Goal: Transaction & Acquisition: Book appointment/travel/reservation

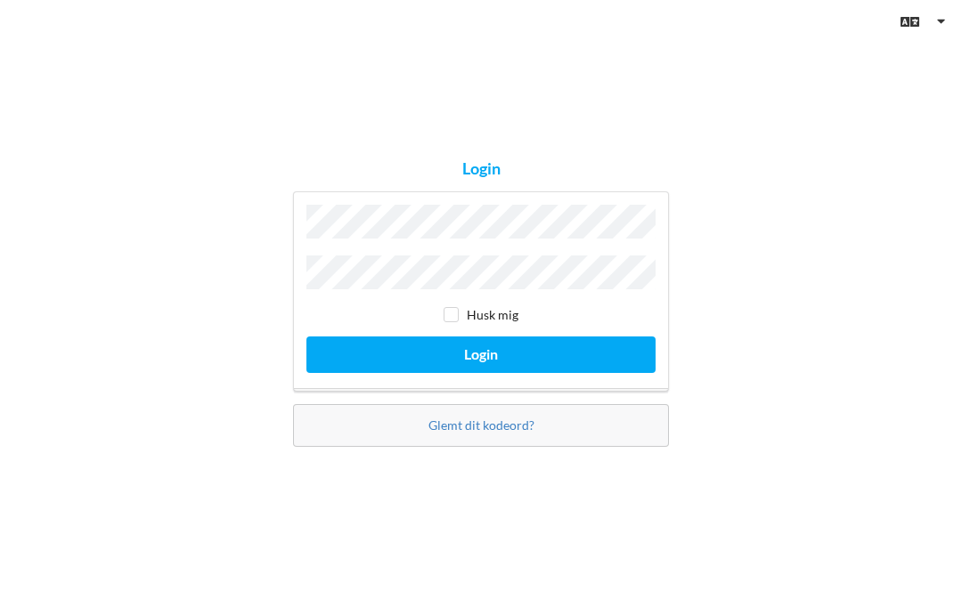
click at [533, 373] on button "Login" at bounding box center [480, 355] width 349 height 37
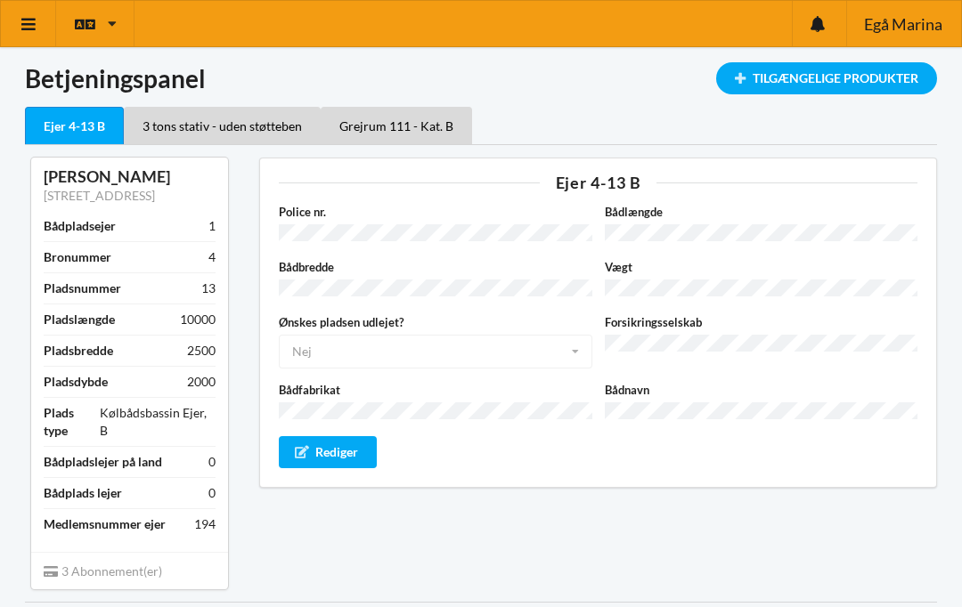
click at [31, 37] on link at bounding box center [28, 23] width 55 height 45
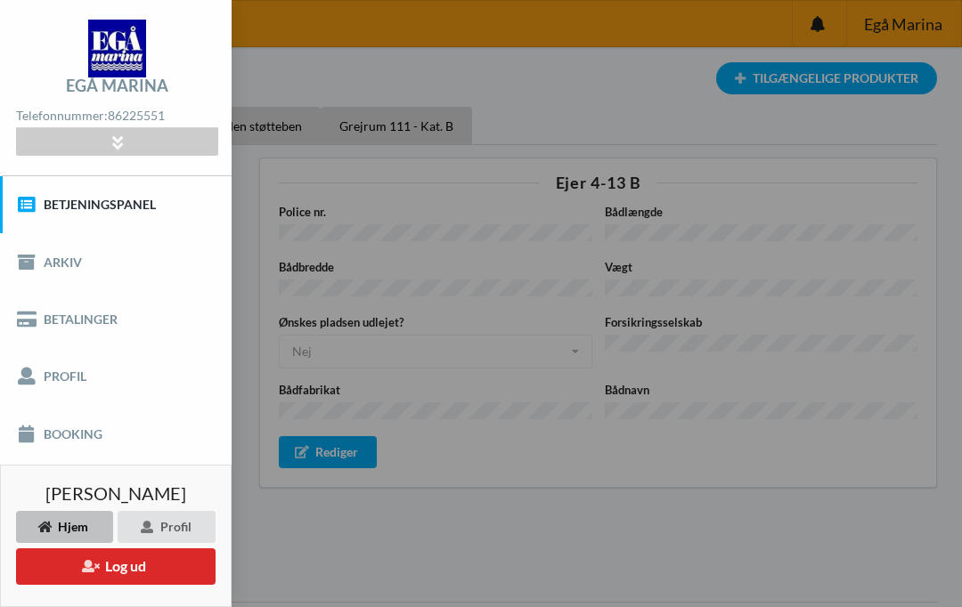
click at [88, 440] on link "Booking" at bounding box center [115, 433] width 231 height 57
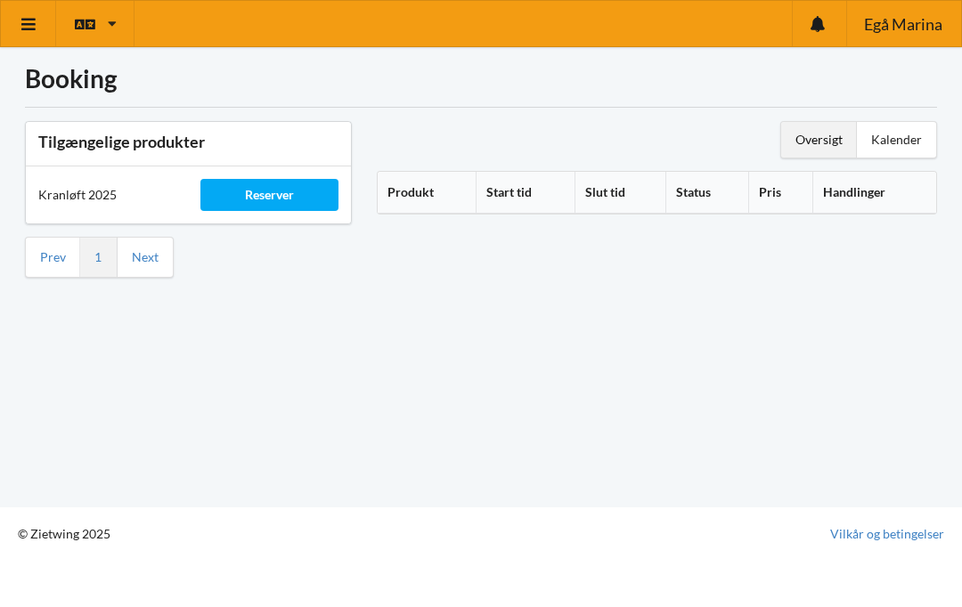
click at [280, 204] on div "Reserver" at bounding box center [268, 195] width 137 height 32
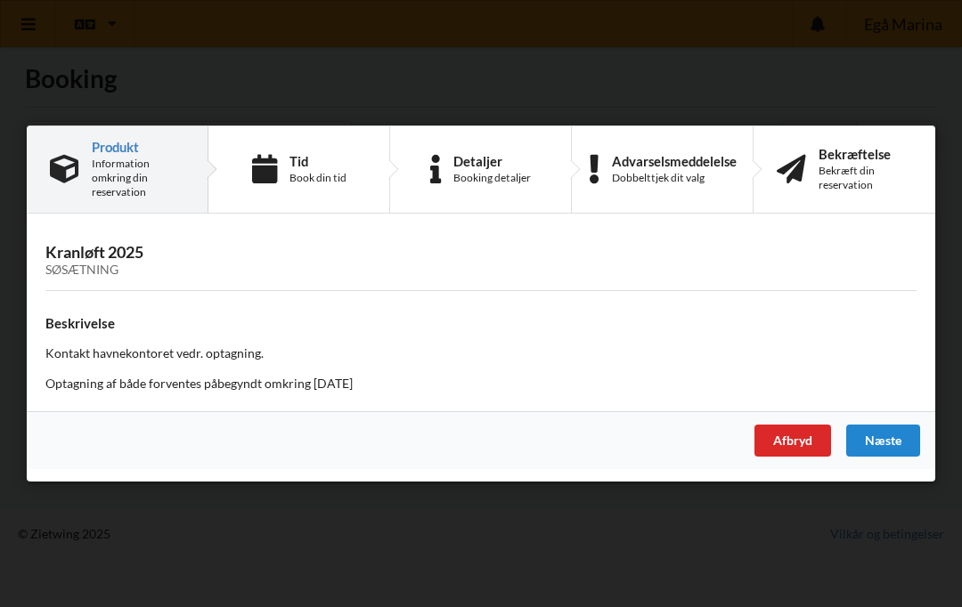
click at [883, 433] on div "Næste" at bounding box center [883, 441] width 74 height 32
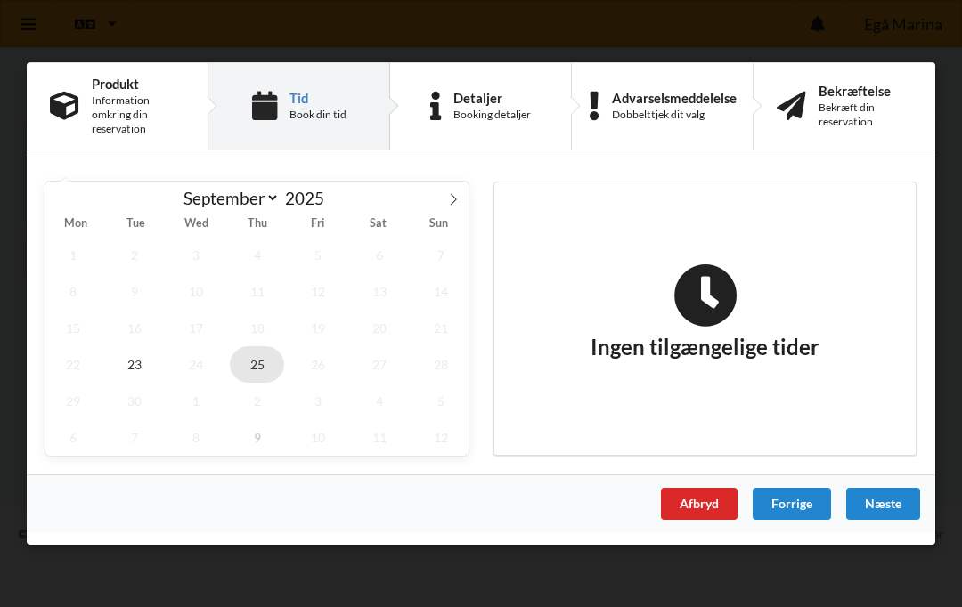
click at [256, 361] on span "25" at bounding box center [257, 364] width 55 height 37
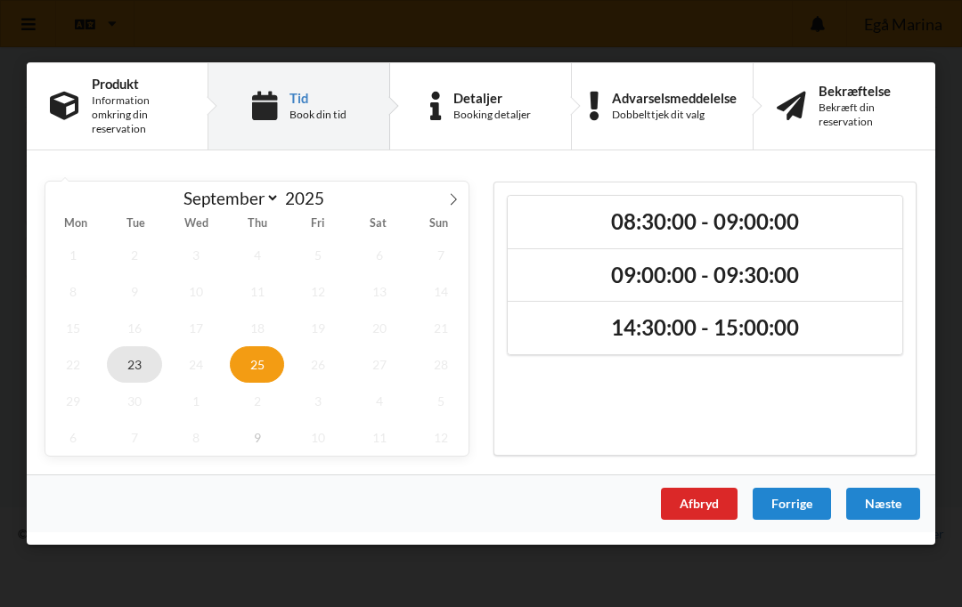
click at [136, 372] on span "23" at bounding box center [134, 364] width 55 height 37
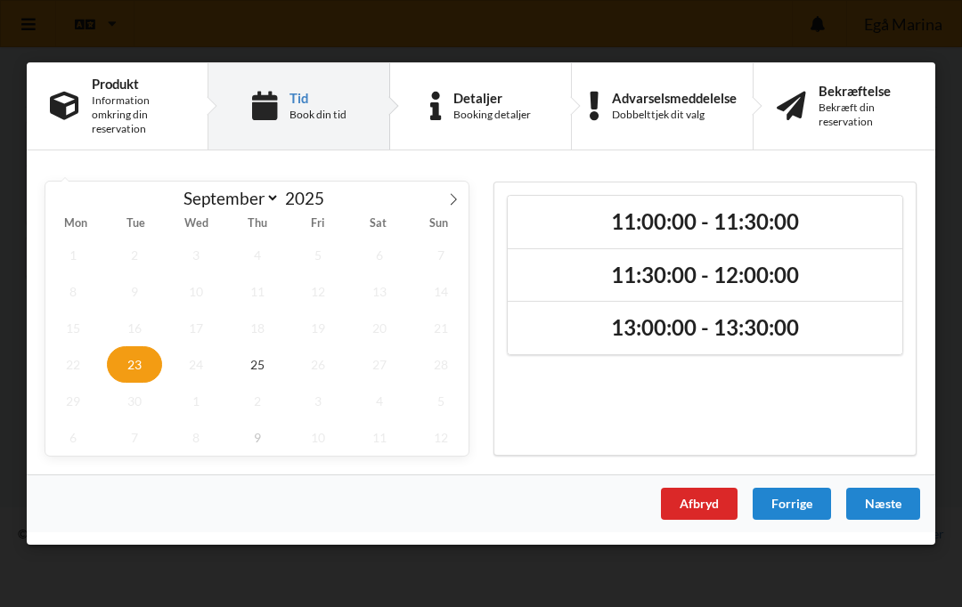
click at [959, 249] on div "Er du sikker på du vil logge ud? Nej Ja Vilkår og betingelser Brugerbetingelser…" at bounding box center [481, 303] width 962 height 607
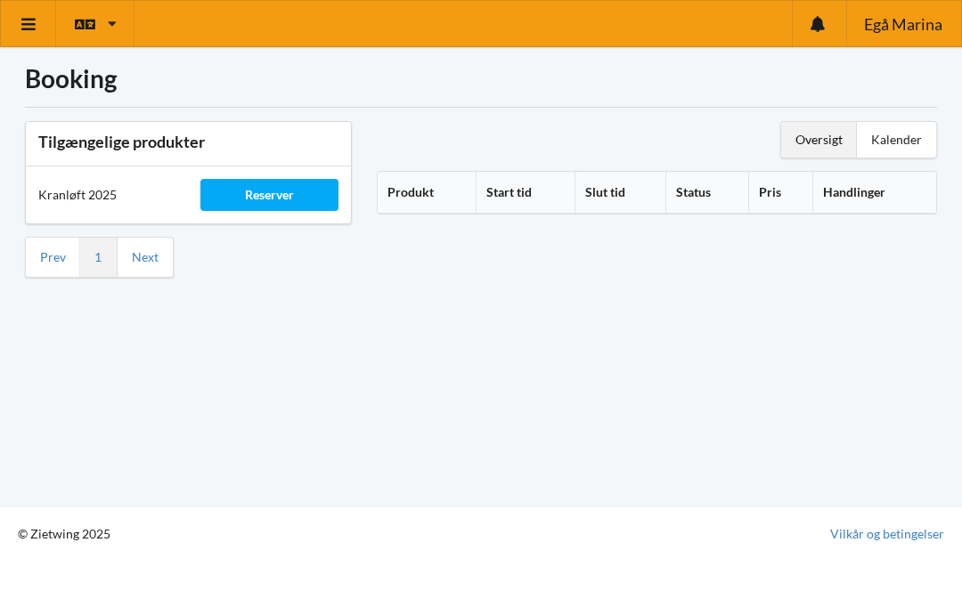
click at [300, 199] on div "Reserver" at bounding box center [268, 195] width 137 height 32
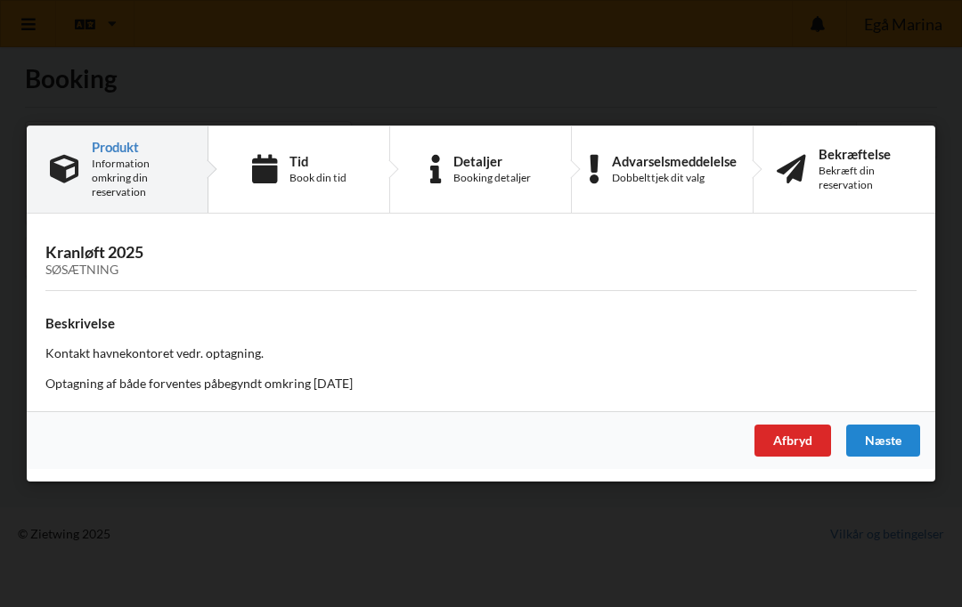
click at [894, 434] on div "Næste" at bounding box center [883, 441] width 74 height 32
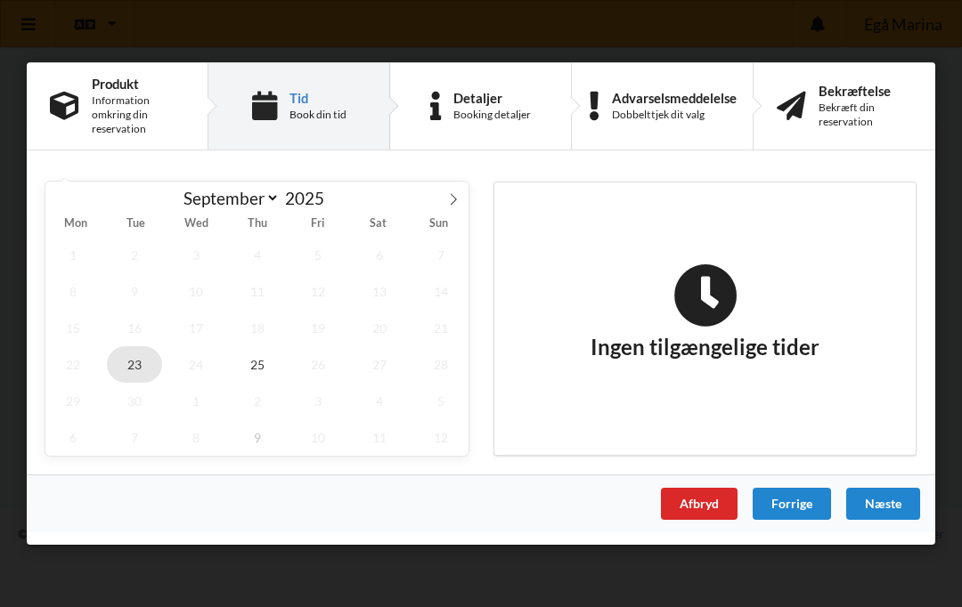
click at [122, 378] on span "23" at bounding box center [134, 364] width 55 height 37
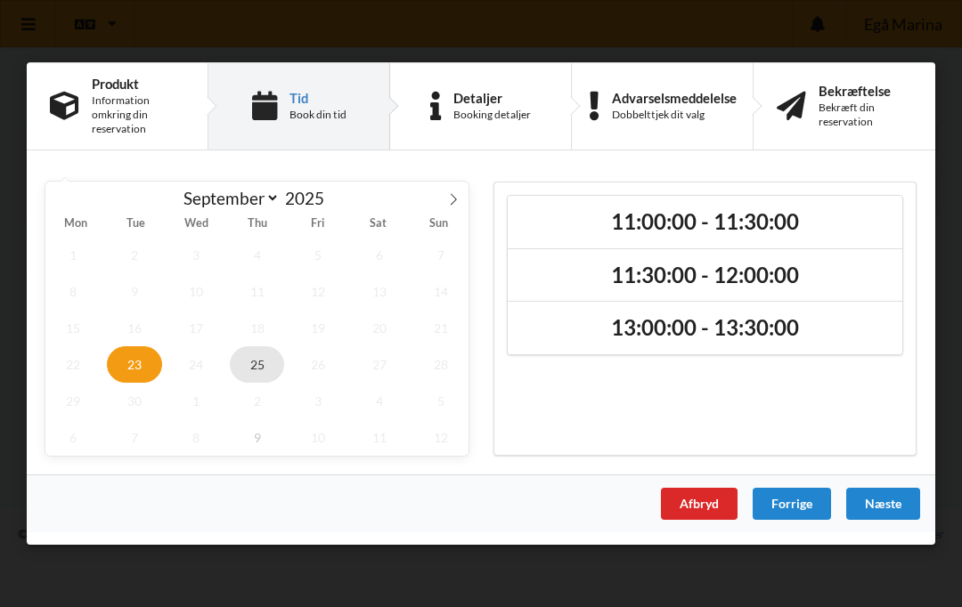
click at [261, 366] on span "25" at bounding box center [257, 364] width 55 height 37
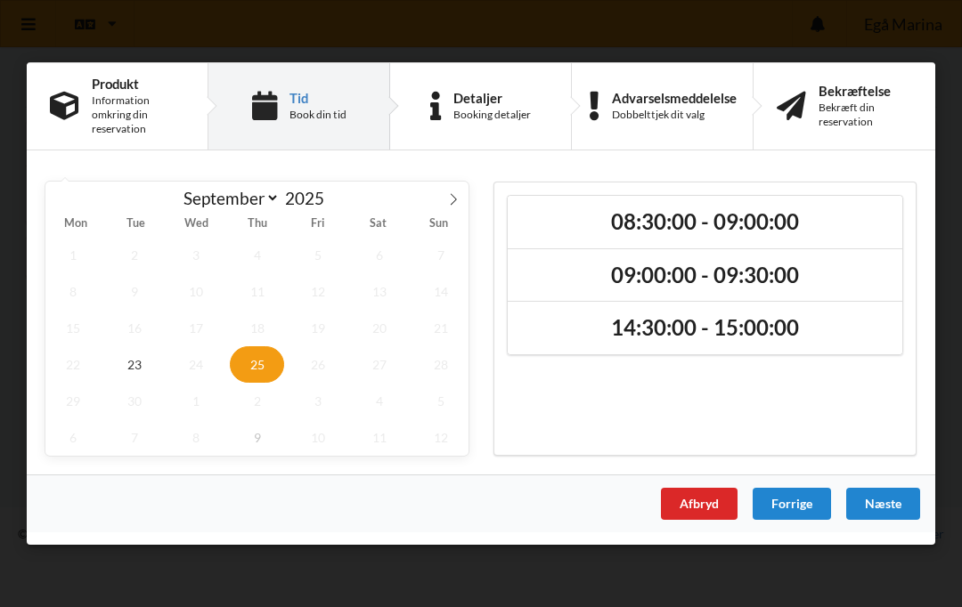
click at [254, 369] on span "25" at bounding box center [257, 364] width 55 height 37
click at [800, 322] on h2 "14:30:00 - 15:00:00" at bounding box center [704, 329] width 369 height 28
click at [895, 493] on div "Næste" at bounding box center [883, 504] width 74 height 32
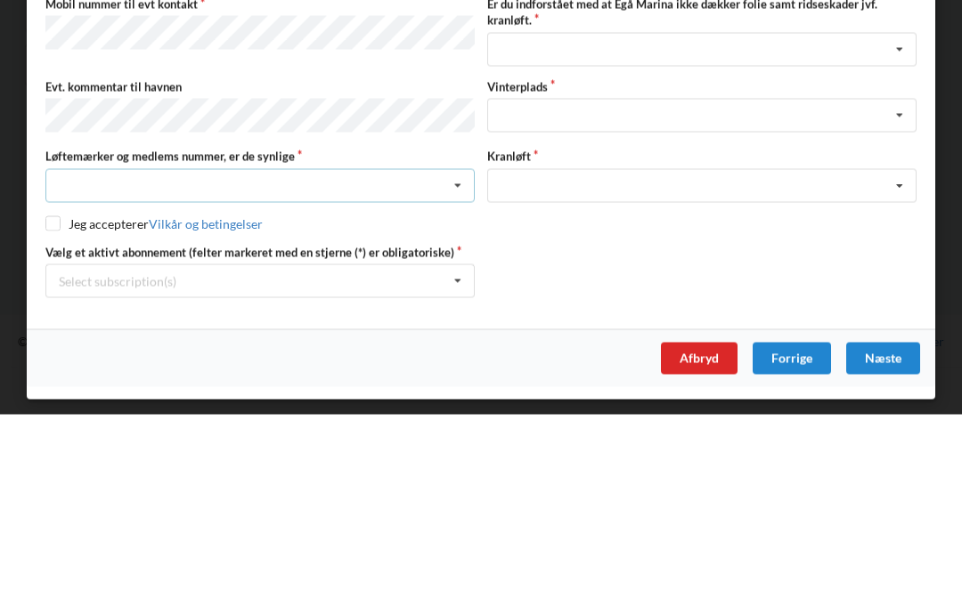
click at [449, 362] on icon at bounding box center [457, 378] width 27 height 33
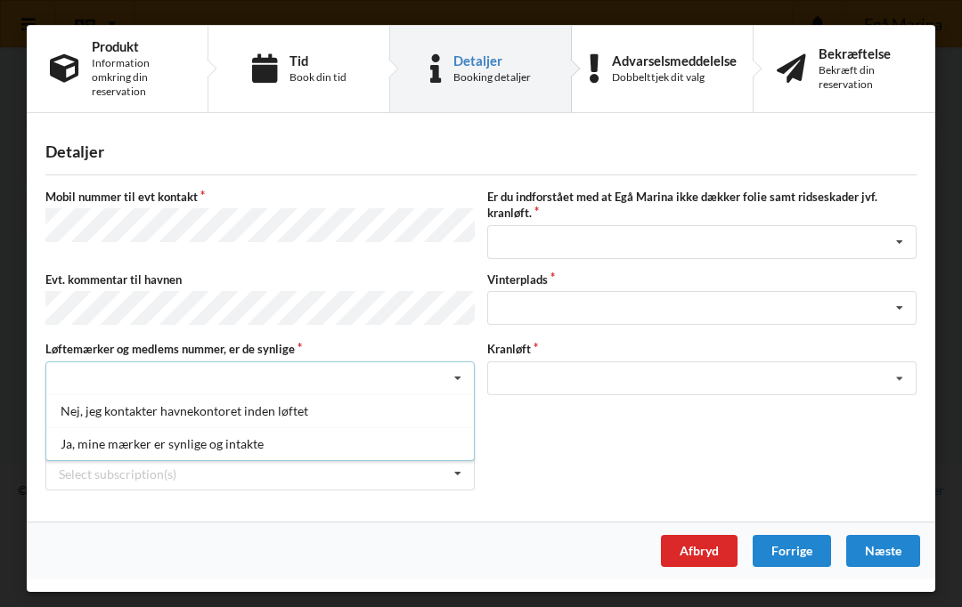
click at [223, 445] on div "Ja, mine mærker er synlige og intakte" at bounding box center [259, 443] width 427 height 33
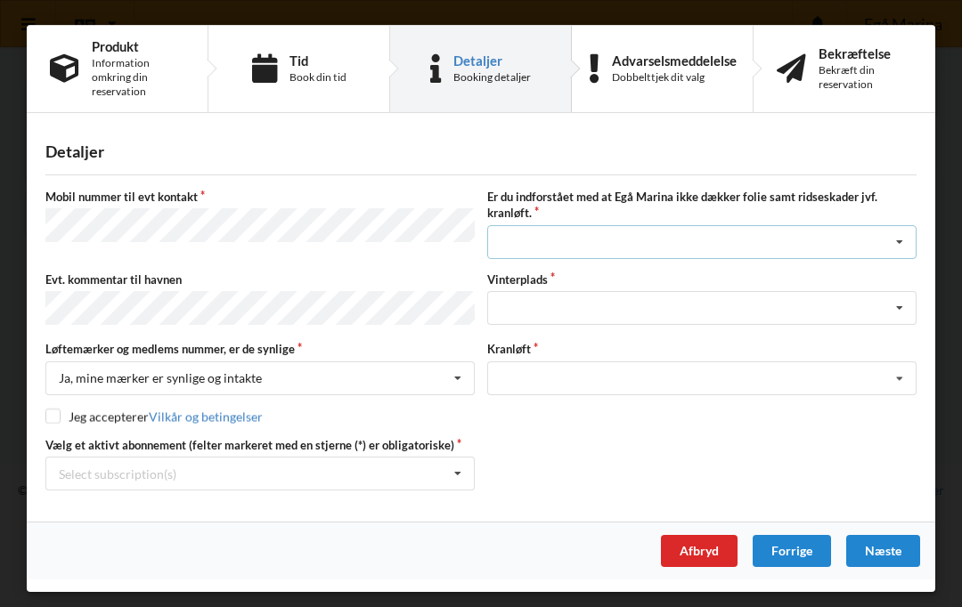
click at [895, 243] on icon at bounding box center [899, 242] width 27 height 33
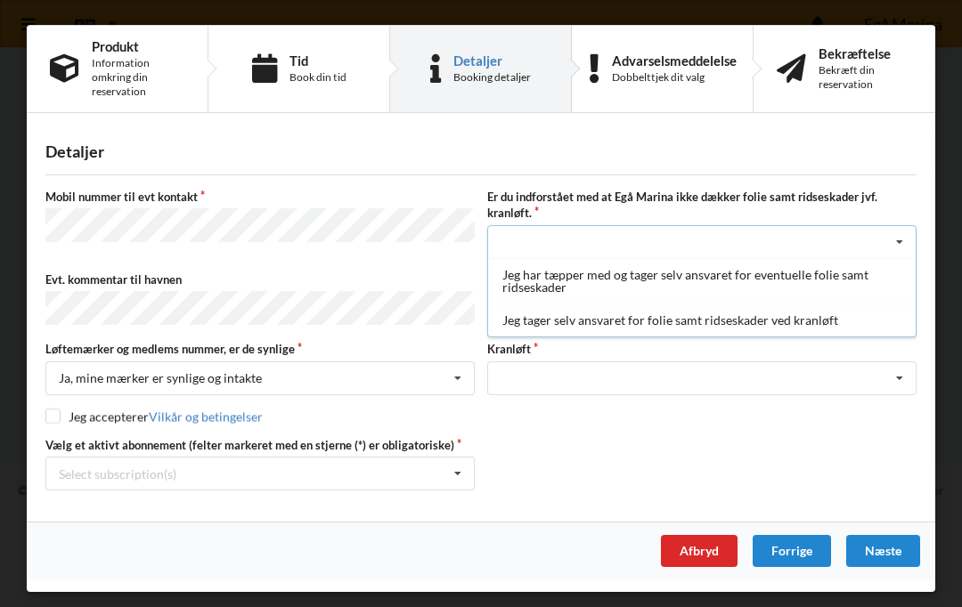
click at [851, 272] on div "Jeg har tæpper med og tager selv ansvaret for eventuelle folie samt ridseskader" at bounding box center [701, 280] width 427 height 45
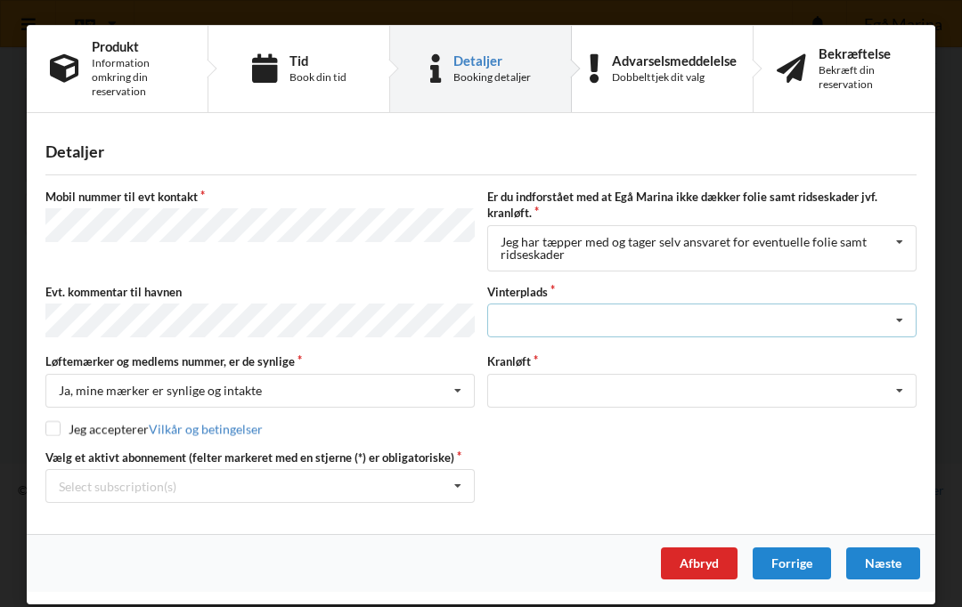
click at [897, 320] on icon at bounding box center [899, 320] width 27 height 33
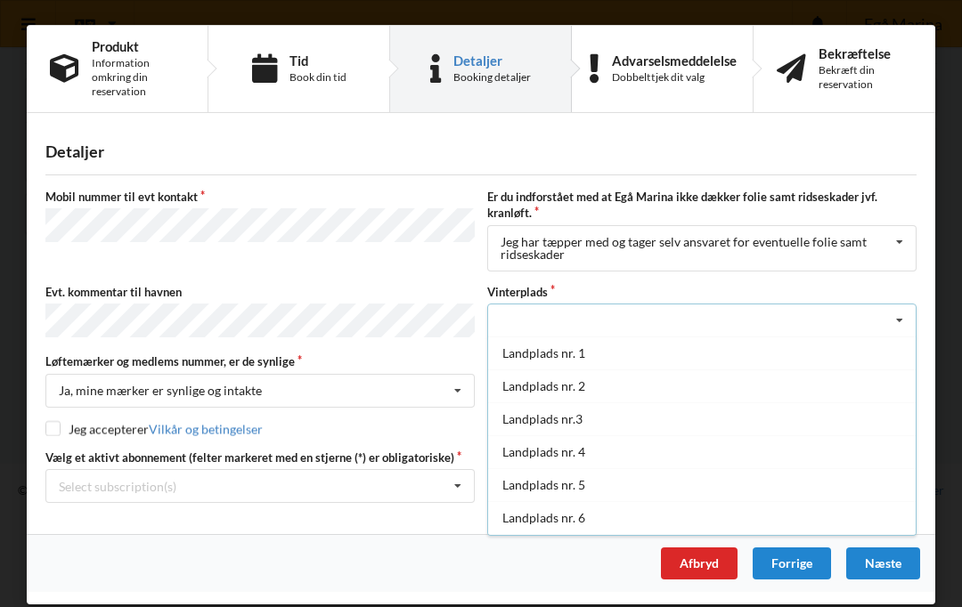
click at [556, 484] on div "Landplads nr. 5" at bounding box center [701, 484] width 427 height 33
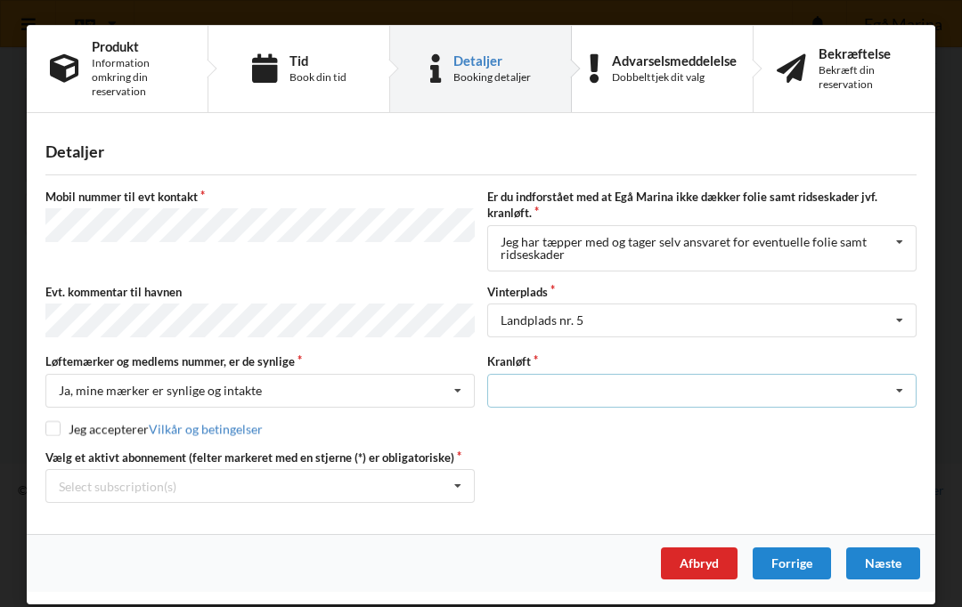
click at [900, 384] on icon at bounding box center [899, 391] width 27 height 33
click at [559, 430] on div "Optagning" at bounding box center [701, 423] width 427 height 33
click at [58, 427] on input "checkbox" at bounding box center [52, 428] width 15 height 15
checkbox input "true"
click at [455, 487] on icon at bounding box center [457, 486] width 27 height 33
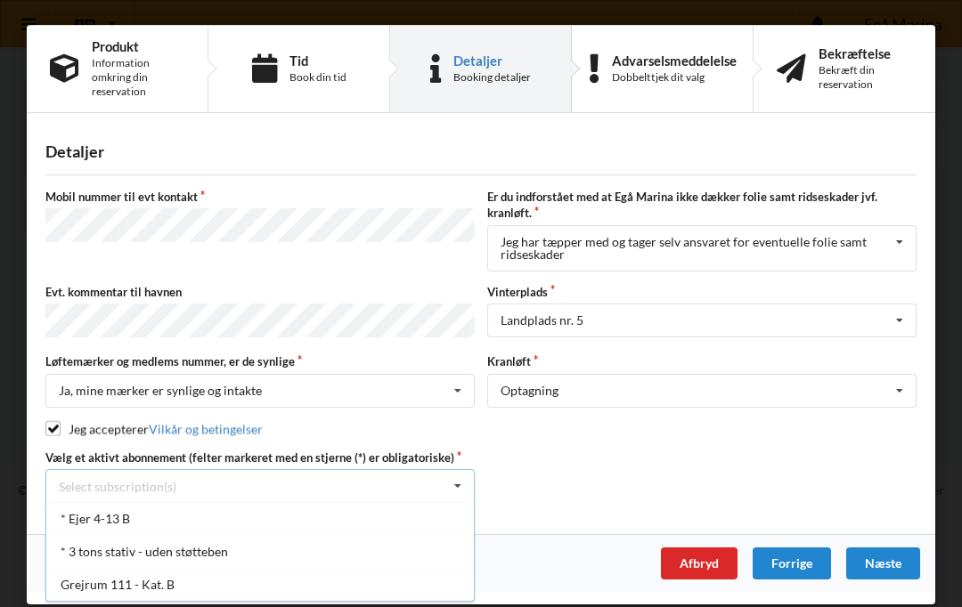
click at [185, 547] on div "* 3 tons stativ - uden støtteben" at bounding box center [259, 551] width 427 height 33
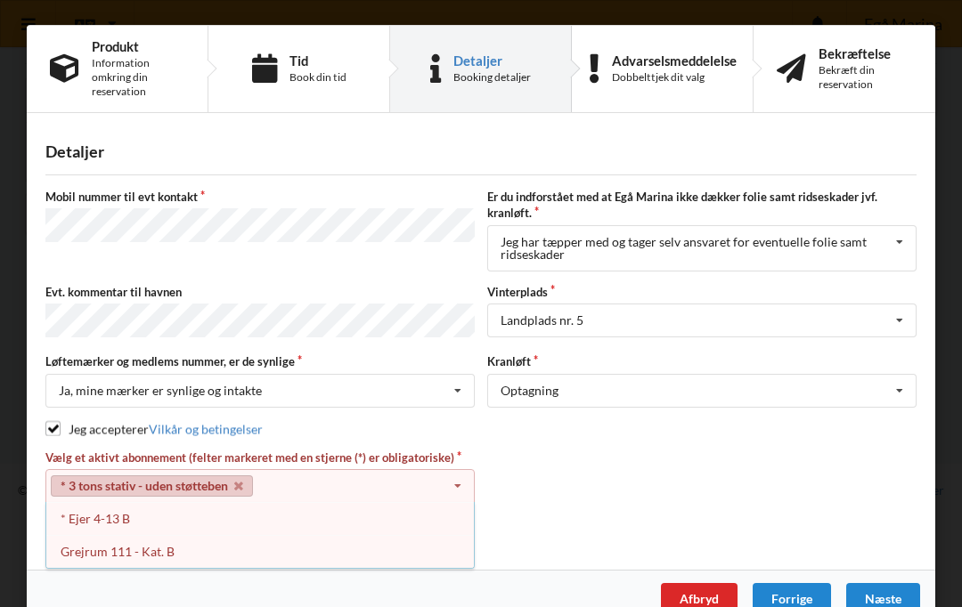
click at [455, 483] on icon at bounding box center [457, 486] width 27 height 33
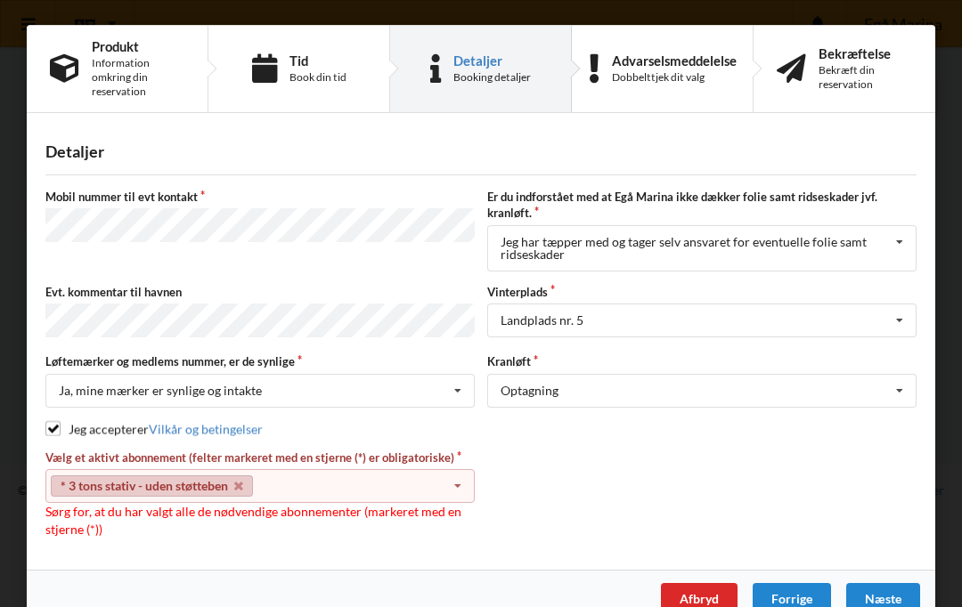
click at [450, 479] on icon at bounding box center [457, 486] width 27 height 33
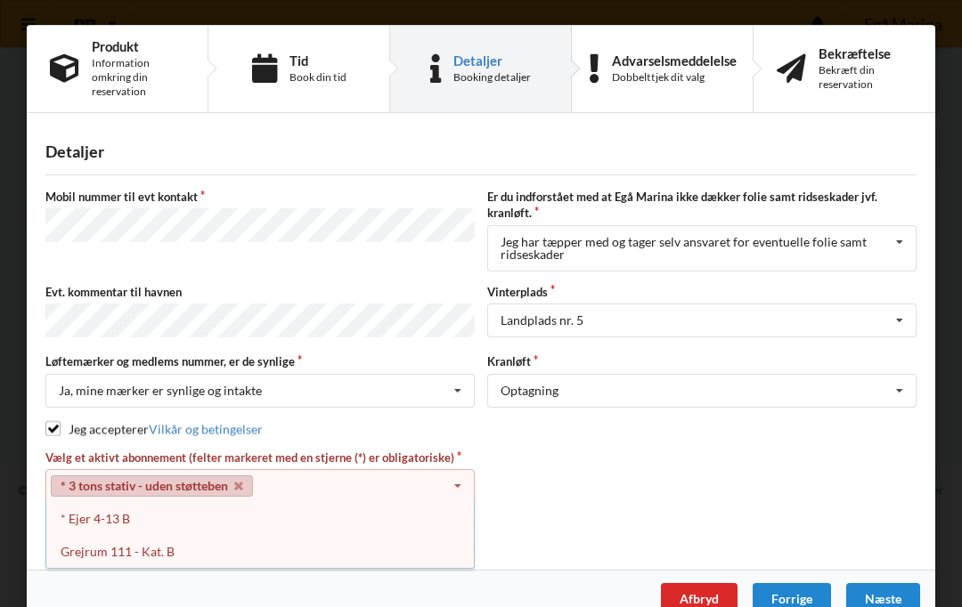
click at [121, 513] on div "* Ejer 4-13 B" at bounding box center [259, 518] width 427 height 33
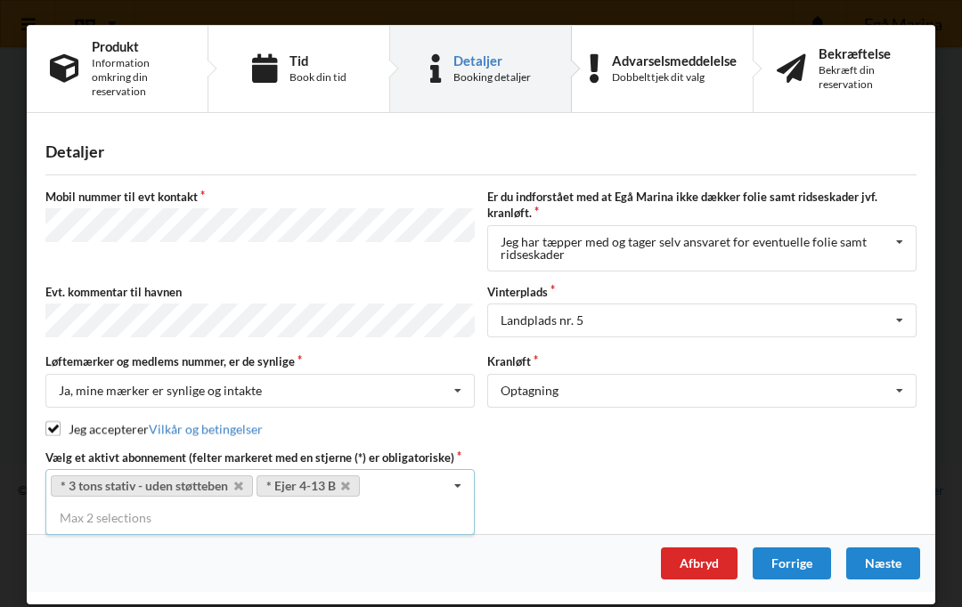
click at [883, 563] on div "Næste" at bounding box center [883, 564] width 74 height 32
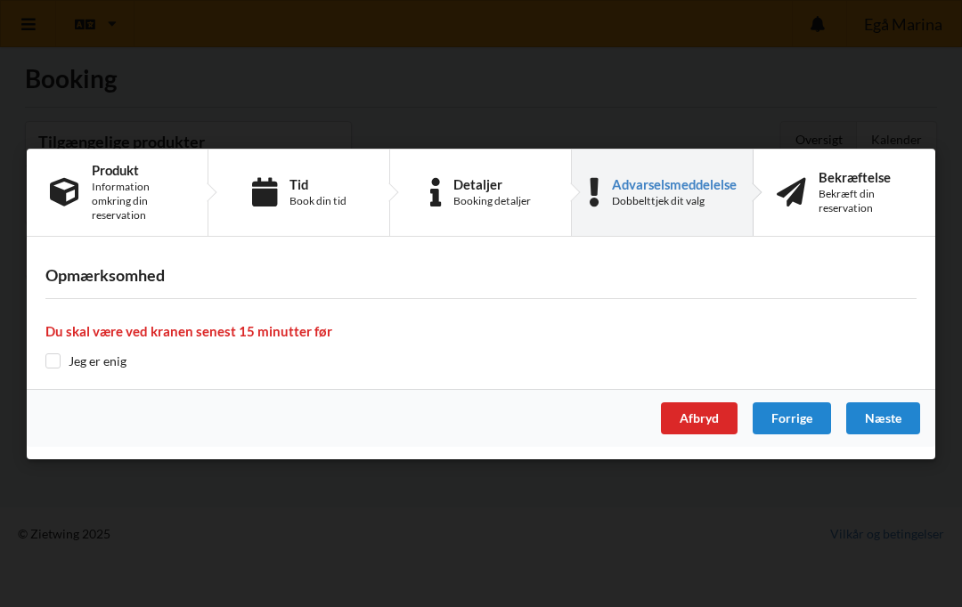
click at [46, 367] on input "checkbox" at bounding box center [52, 360] width 15 height 15
checkbox input "true"
click at [886, 413] on div "Næste" at bounding box center [883, 418] width 74 height 32
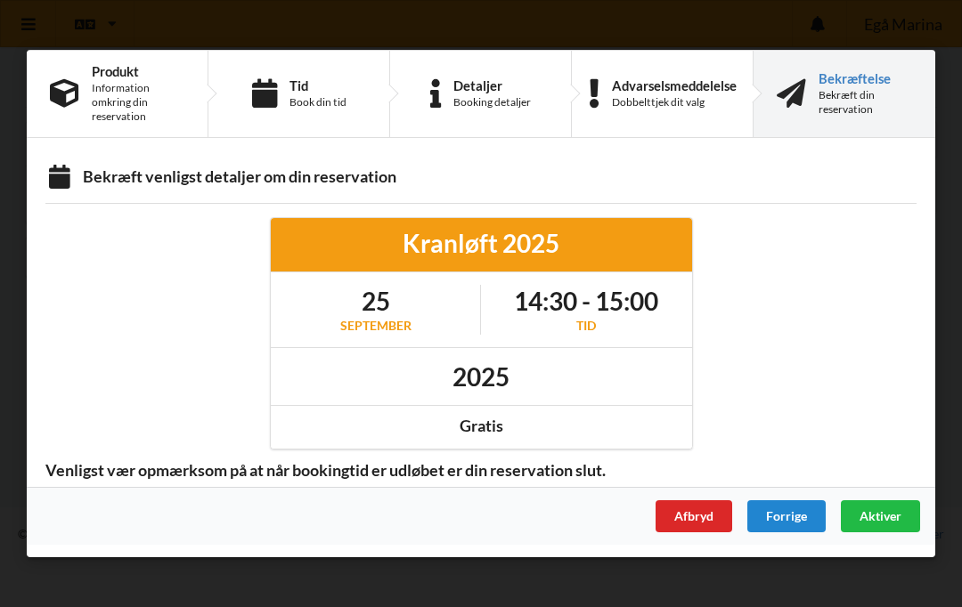
click at [888, 513] on span "Aktiver" at bounding box center [880, 515] width 42 height 15
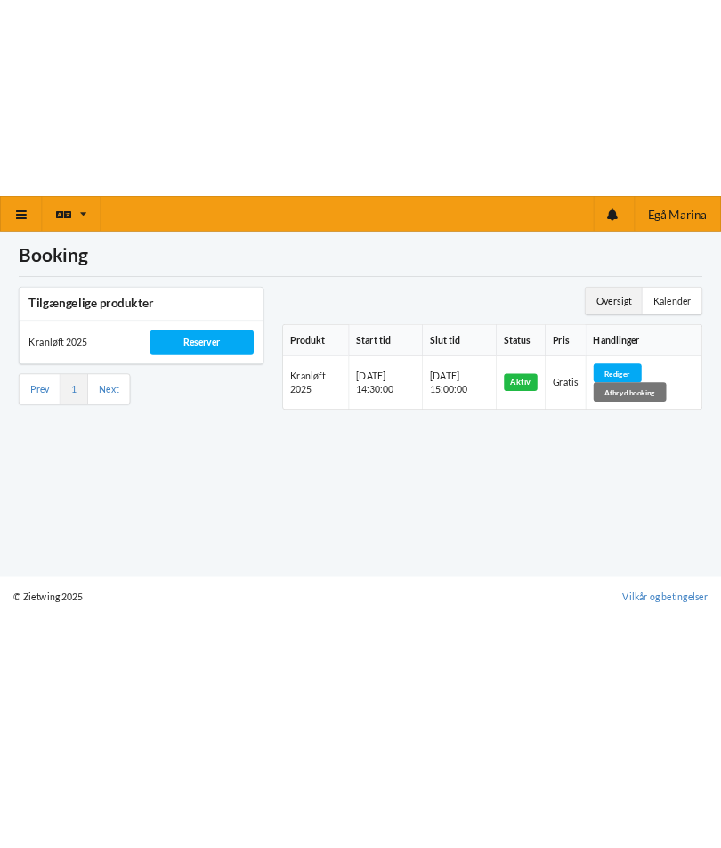
scroll to position [0, 0]
